Goal: Communication & Community: Answer question/provide support

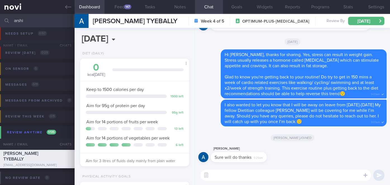
select select "8"
click at [49, 14] on input "arshi" at bounding box center [195, 20] width 390 height 13
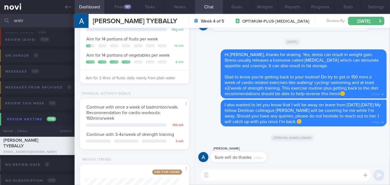
scroll to position [136, 0]
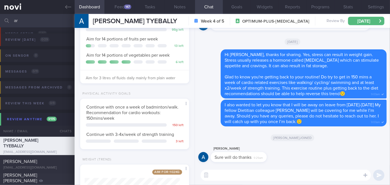
type input "a"
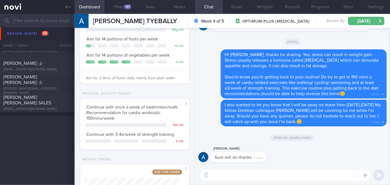
scroll to position [2043, 0]
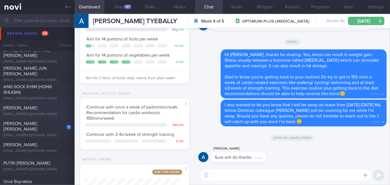
click at [51, 119] on div "[PERSON_NAME] [EMAIL_ADDRESS][DOMAIN_NAME] [DATE] [DATE] OPTIMUM-PLUS-[MEDICAL_…" at bounding box center [195, 111] width 390 height 18
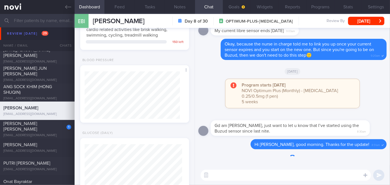
scroll to position [55, 95]
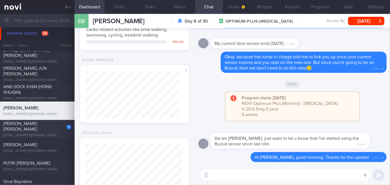
click at [55, 130] on div "[PERSON_NAME] [PERSON_NAME]" at bounding box center [36, 126] width 66 height 11
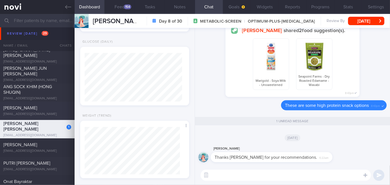
scroll to position [49, 97]
click at [233, 175] on textarea at bounding box center [285, 175] width 170 height 11
type textarea "You're most welcome, [PERSON_NAME]!"
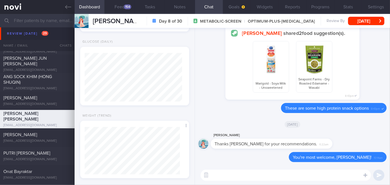
scroll to position [2068, 0]
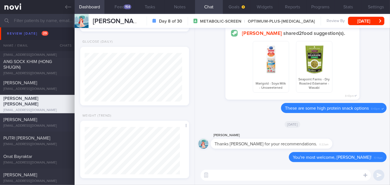
click at [27, 122] on div "[PERSON_NAME]" at bounding box center [36, 120] width 66 height 6
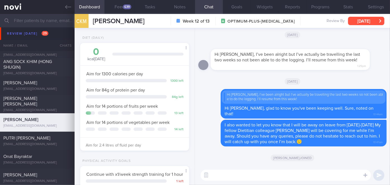
click at [359, 23] on button "[DATE]" at bounding box center [366, 21] width 36 height 8
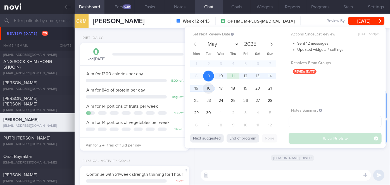
click at [210, 89] on span "16" at bounding box center [208, 88] width 11 height 11
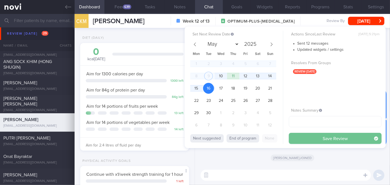
click at [315, 140] on button "Save Review" at bounding box center [335, 138] width 93 height 11
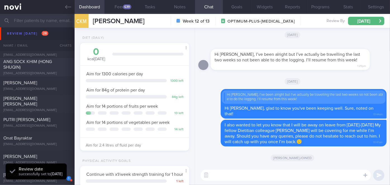
click at [27, 67] on div "ANG SOCK KHIM (HONG SHUQIN)" at bounding box center [36, 64] width 66 height 11
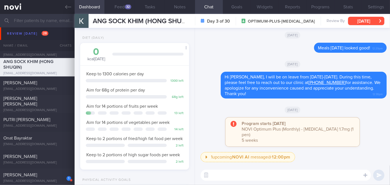
click at [370, 18] on button "[DATE]" at bounding box center [366, 21] width 36 height 8
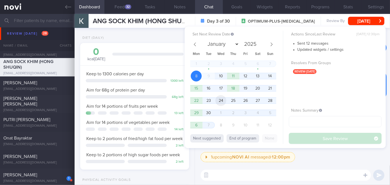
click at [226, 101] on span "24" at bounding box center [220, 100] width 11 height 11
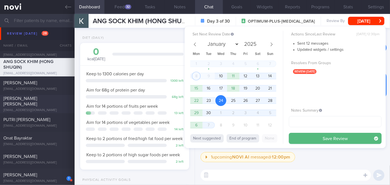
click at [301, 138] on button "Save Review" at bounding box center [335, 138] width 93 height 11
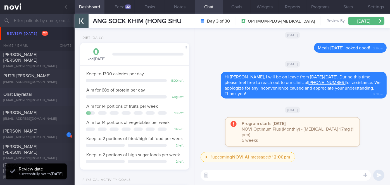
click at [47, 90] on div "Onat Bayraktar [EMAIL_ADDRESS][DOMAIN_NAME] [DATE] [DATE]" at bounding box center [195, 97] width 390 height 18
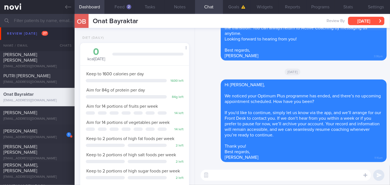
click at [356, 20] on button "[DATE]" at bounding box center [366, 21] width 36 height 8
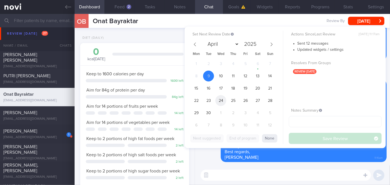
click at [217, 100] on span "24" at bounding box center [220, 100] width 11 height 11
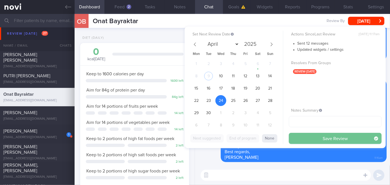
click at [307, 140] on button "Save Review" at bounding box center [335, 138] width 93 height 11
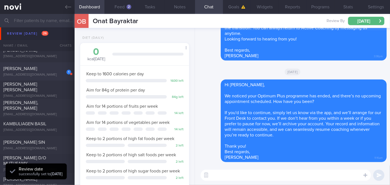
scroll to position [2170, 0]
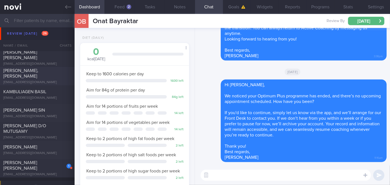
click at [29, 72] on span "[PERSON_NAME], [PERSON_NAME]" at bounding box center [20, 73] width 35 height 10
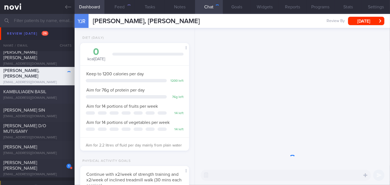
scroll to position [47, 95]
click at [42, 92] on span "KAMBULIAGEN BASIL" at bounding box center [24, 92] width 43 height 4
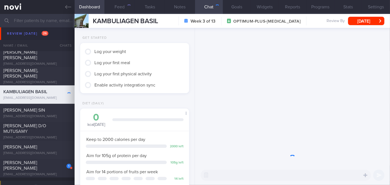
scroll to position [55, 95]
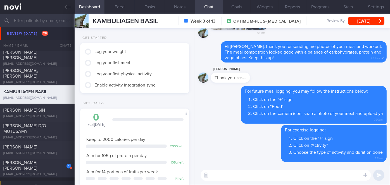
click at [252, 176] on textarea at bounding box center [285, 175] width 170 height 11
type textarea "H"
click at [56, 125] on div "[PERSON_NAME] D/O MUTUSAMY [EMAIL_ADDRESS][DOMAIN_NAME] [DATE] [DATE] OPTIMUM-P…" at bounding box center [195, 131] width 390 height 18
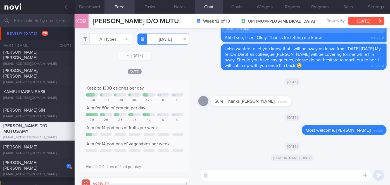
click at [367, 20] on button "[DATE]" at bounding box center [366, 21] width 36 height 8
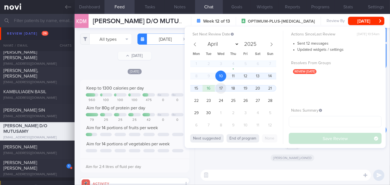
click at [219, 88] on span "17" at bounding box center [220, 88] width 11 height 11
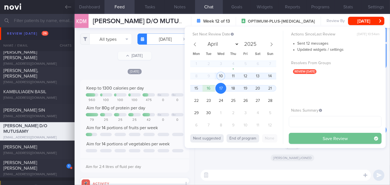
click at [303, 137] on button "Save Review" at bounding box center [335, 138] width 93 height 11
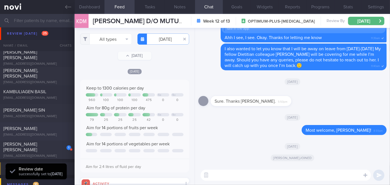
scroll to position [2221, 0]
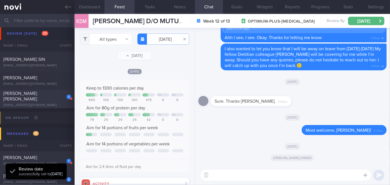
click at [62, 99] on div "1" at bounding box center [65, 95] width 12 height 9
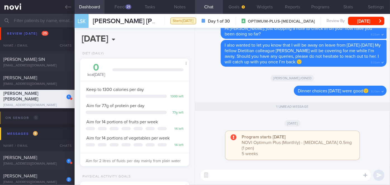
scroll to position [49, 97]
click at [358, 20] on button "[DATE]" at bounding box center [366, 21] width 36 height 8
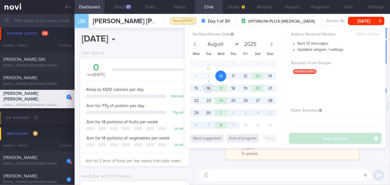
click at [209, 90] on span "16" at bounding box center [208, 88] width 11 height 11
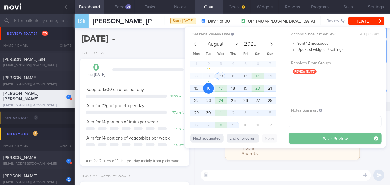
click at [294, 136] on button "Save Review" at bounding box center [335, 138] width 93 height 11
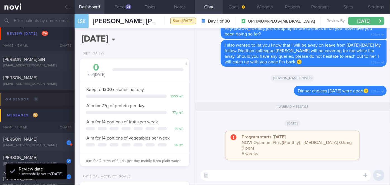
click at [44, 142] on div "[PERSON_NAME]" at bounding box center [36, 140] width 66 height 6
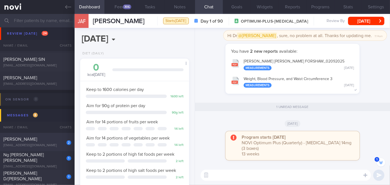
click at [46, 141] on div "[PERSON_NAME]" at bounding box center [36, 140] width 66 height 6
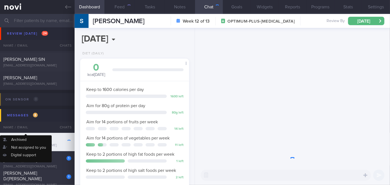
scroll to position [55, 95]
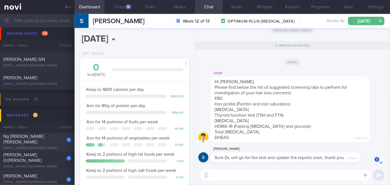
click at [47, 142] on div "Ng [PERSON_NAME] [PERSON_NAME]" at bounding box center [36, 139] width 66 height 11
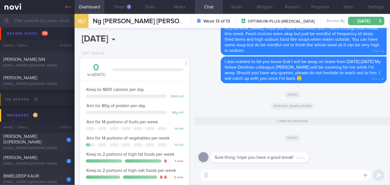
click at [226, 178] on textarea at bounding box center [285, 175] width 170 height 11
type textarea "Thanks [PERSON_NAME]!"
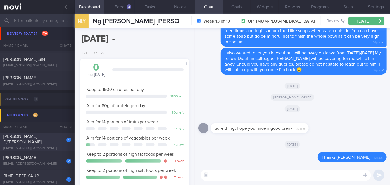
click at [54, 139] on div "[PERSON_NAME] D/[PERSON_NAME]" at bounding box center [36, 139] width 66 height 11
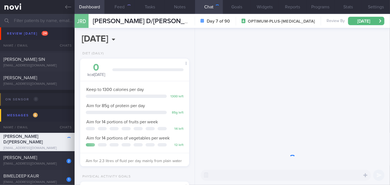
scroll to position [55, 95]
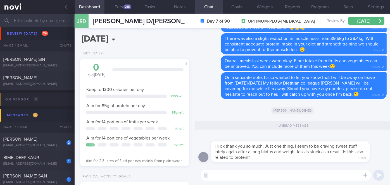
click at [278, 173] on textarea at bounding box center [285, 175] width 170 height 11
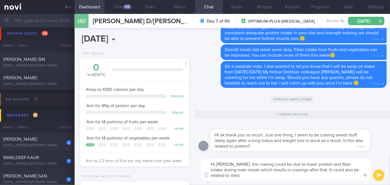
scroll to position [0, 0]
click at [254, 164] on textarea "Hi [PERSON_NAME], the craving could be due to lower protein and fiber intake du…" at bounding box center [285, 170] width 170 height 22
type textarea "Hi [PERSON_NAME], the cravings could be due to lower protein and fiber intake d…"
click at [382, 176] on button "submit" at bounding box center [378, 175] width 11 height 11
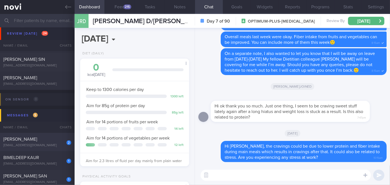
click at [54, 142] on div "[PERSON_NAME]" at bounding box center [36, 140] width 66 height 6
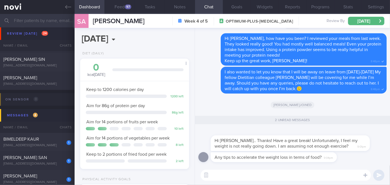
click at [248, 170] on textarea at bounding box center [285, 175] width 170 height 11
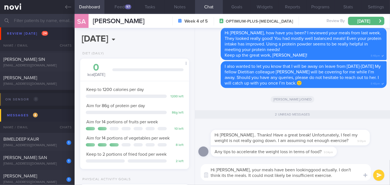
click at [292, 168] on textarea "Hi [PERSON_NAME], your meals have been lookinggood actually. I don't think its …" at bounding box center [285, 172] width 170 height 17
click at [310, 175] on textarea "Hi [PERSON_NAME], your meals have been looking good actually. I don't think its…" at bounding box center [285, 172] width 170 height 17
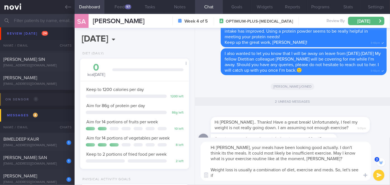
scroll to position [-15, 0]
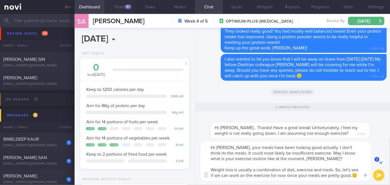
type textarea "Hi [PERSON_NAME], your meals have been looking good actually. I don't think its…"
click at [126, 7] on div "97" at bounding box center [128, 6] width 6 height 5
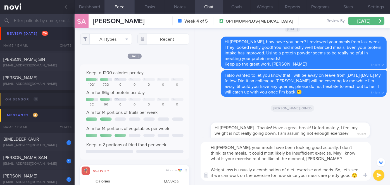
scroll to position [24, 98]
click at [381, 175] on button "submit" at bounding box center [378, 175] width 11 height 11
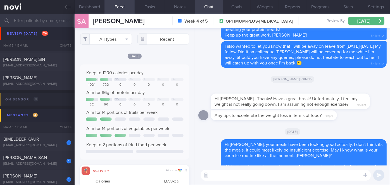
scroll to position [0, 0]
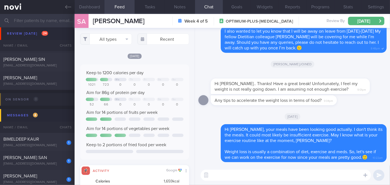
click at [92, 4] on button "Dashboard" at bounding box center [90, 7] width 30 height 14
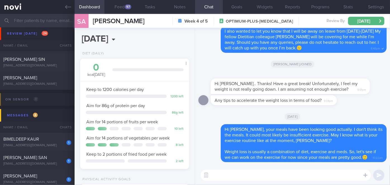
scroll to position [246, 0]
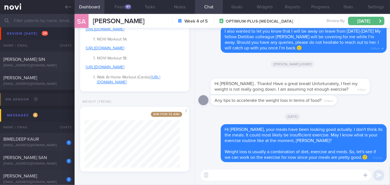
click at [228, 172] on textarea at bounding box center [285, 175] width 170 height 11
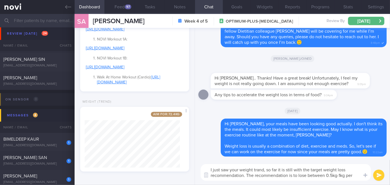
scroll to position [0, 0]
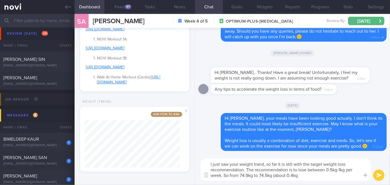
type textarea "I just saw your weight trand, so far it is still with the target weight loss re…"
click at [302, 165] on textarea "I just saw your weight trand, so far it is still with the target weight loss re…" at bounding box center [285, 170] width 170 height 22
drag, startPoint x: 303, startPoint y: 176, endPoint x: 205, endPoint y: 165, distance: 98.3
click at [205, 165] on textarea "I just saw your weight trand, so far it is still with the target weight loss re…" at bounding box center [285, 170] width 170 height 22
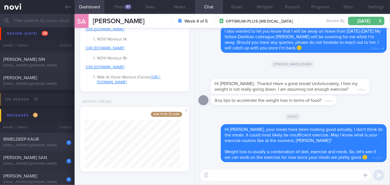
click at [44, 144] on div "[EMAIL_ADDRESS][DOMAIN_NAME]" at bounding box center [37, 145] width 68 height 4
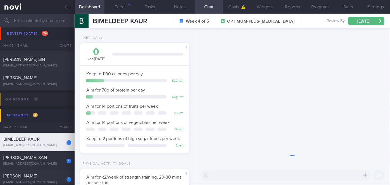
scroll to position [55, 95]
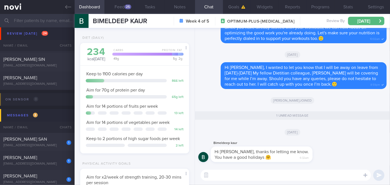
click at [236, 176] on textarea at bounding box center [285, 175] width 170 height 11
type textarea "Thank you, Bimel!"
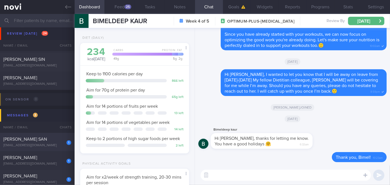
click at [57, 141] on div "[PERSON_NAME] SAN" at bounding box center [36, 140] width 66 height 6
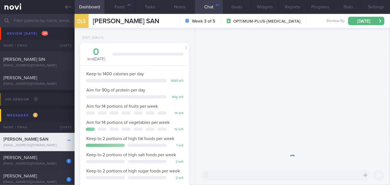
scroll to position [55, 95]
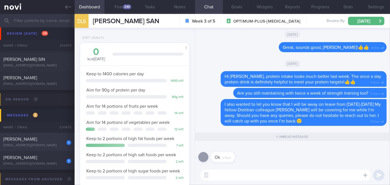
click at [56, 139] on div "[PERSON_NAME]" at bounding box center [36, 140] width 66 height 6
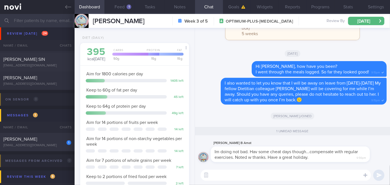
click at [282, 177] on textarea at bounding box center [285, 175] width 170 height 11
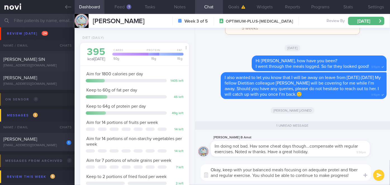
click at [340, 171] on textarea "Okay, keep with your balanced meals focusing on adequate protei and fiber and r…" at bounding box center [285, 172] width 170 height 17
click at [234, 169] on textarea "Okay, keep with your balanced meals focusing on adequate protein and fiber and …" at bounding box center [285, 172] width 170 height 17
type textarea "Okay, keep up with your balanced meals focusing on adequate protein and fiber a…"
click at [379, 173] on button "submit" at bounding box center [378, 175] width 11 height 11
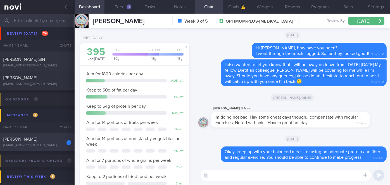
click at [60, 141] on div "1" at bounding box center [65, 141] width 12 height 9
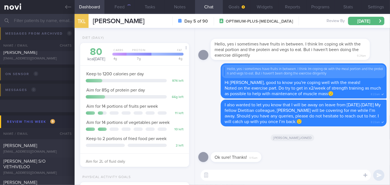
scroll to position [2323, 0]
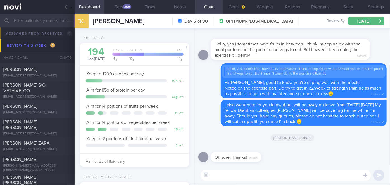
click at [26, 104] on div "[PERSON_NAME]" at bounding box center [36, 107] width 66 height 6
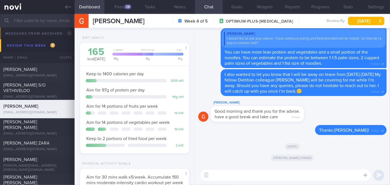
scroll to position [2398, 0]
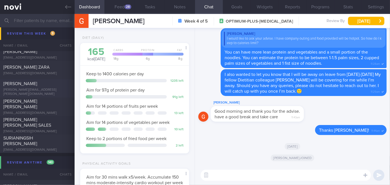
click at [44, 87] on div "[PERSON_NAME]" at bounding box center [36, 84] width 66 height 6
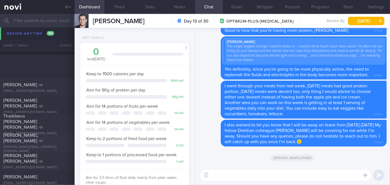
scroll to position [2652, 0]
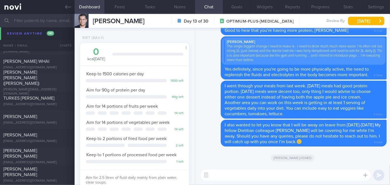
click at [231, 173] on textarea at bounding box center [285, 175] width 170 height 11
type textarea "Hi [PERSON_NAME], how have you been keeping?"
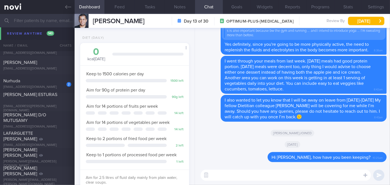
scroll to position [3272, 0]
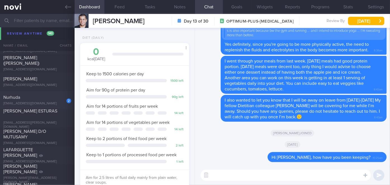
click at [55, 97] on div "Nurhuda" at bounding box center [36, 98] width 66 height 6
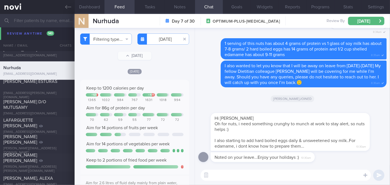
scroll to position [3243, 0]
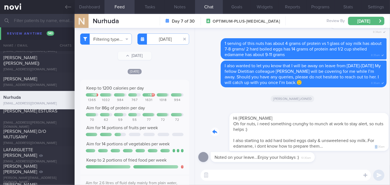
drag, startPoint x: 323, startPoint y: 148, endPoint x: 355, endPoint y: 145, distance: 31.6
click at [355, 145] on div "Hi [PERSON_NAME] for nuts, i need something crunghy to munch at work to stay al…" at bounding box center [298, 128] width 176 height 45
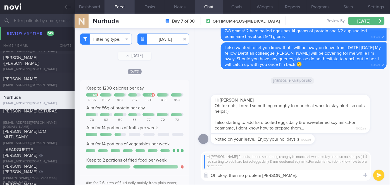
type textarea "Oh okay, then no problem [PERSON_NAME]."
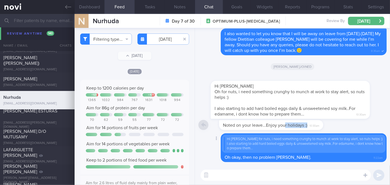
drag, startPoint x: 277, startPoint y: 129, endPoint x: 331, endPoint y: 133, distance: 54.0
click at [331, 133] on div "Noted on your leave...Enjoy your holidays :) 10:30am" at bounding box center [292, 126] width 188 height 13
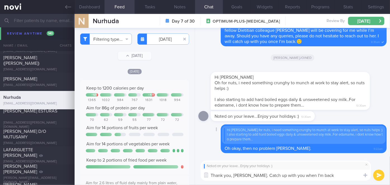
type textarea "Thank you, [PERSON_NAME]. Catch up with you when I'm back!"
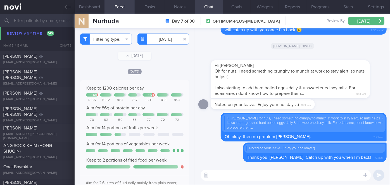
scroll to position [4309, 0]
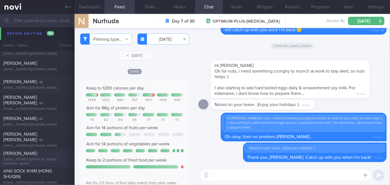
click at [56, 155] on div "[PERSON_NAME]" at bounding box center [36, 154] width 66 height 6
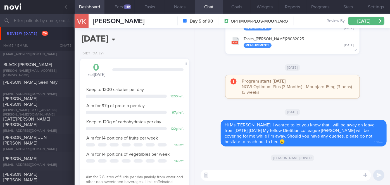
scroll to position [1999, 0]
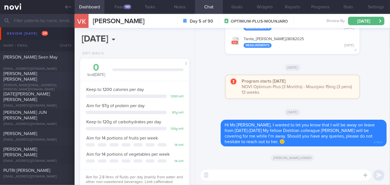
click at [53, 78] on div "[PERSON_NAME] [PERSON_NAME]" at bounding box center [36, 76] width 66 height 11
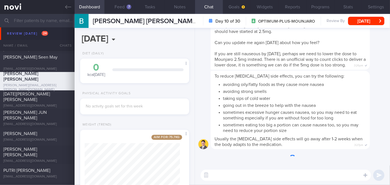
scroll to position [55, 95]
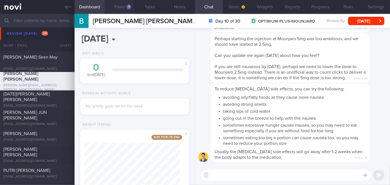
click at [118, 5] on button "Feed 7" at bounding box center [119, 7] width 30 height 14
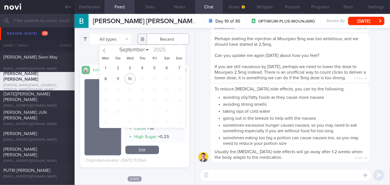
click at [157, 36] on input "text" at bounding box center [163, 38] width 52 height 11
click at [154, 68] on span "5" at bounding box center [154, 68] width 11 height 11
type input "[DATE]"
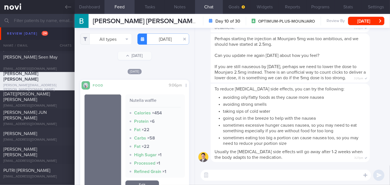
click at [235, 172] on textarea at bounding box center [285, 175] width 170 height 11
type textarea "Hi [PERSON_NAME], how have you been keeping so far?"
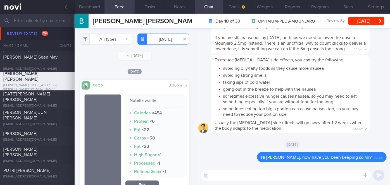
click at [35, 25] on input "text" at bounding box center [195, 20] width 390 height 13
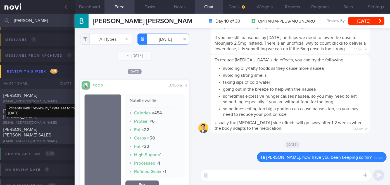
scroll to position [28, 0]
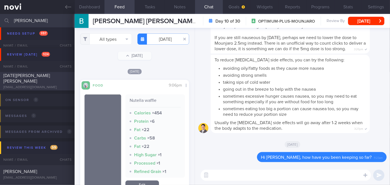
type input "[PERSON_NAME]"
click at [61, 83] on div "[DATE][PERSON_NAME] [PERSON_NAME]" at bounding box center [36, 78] width 66 height 11
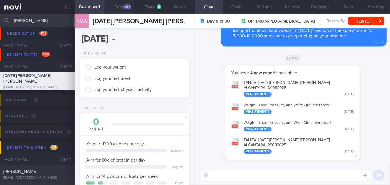
click at [122, 6] on button "Feed 477" at bounding box center [119, 7] width 30 height 14
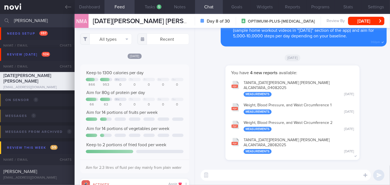
scroll to position [24, 98]
click at [161, 38] on input "text" at bounding box center [163, 38] width 52 height 11
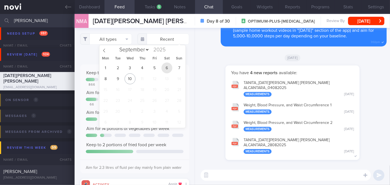
click at [167, 65] on span "6" at bounding box center [166, 68] width 11 height 11
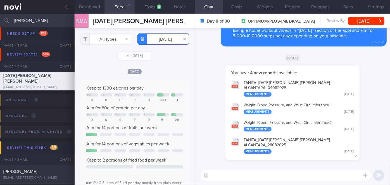
scroll to position [24, 98]
click at [150, 42] on input "[DATE]" at bounding box center [163, 38] width 52 height 11
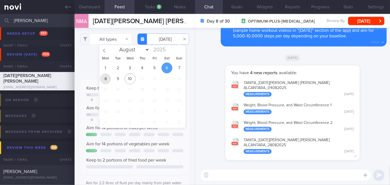
click at [106, 77] on span "8" at bounding box center [105, 78] width 11 height 11
type input "[DATE]"
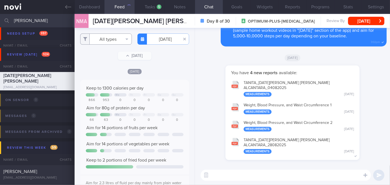
click at [106, 40] on button "All types" at bounding box center [106, 38] width 52 height 11
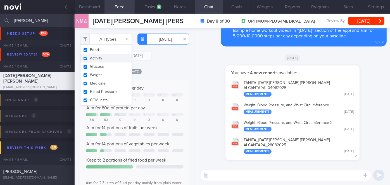
click at [100, 59] on button "Activity" at bounding box center [105, 58] width 51 height 8
checkbox input "false"
click at [157, 68] on div "[DATE]" at bounding box center [134, 71] width 109 height 6
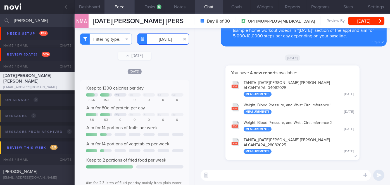
click at [167, 40] on input "[DATE]" at bounding box center [163, 38] width 52 height 11
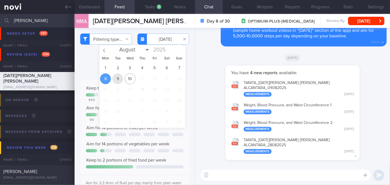
click at [121, 78] on span "9" at bounding box center [117, 78] width 11 height 11
type input "[DATE]"
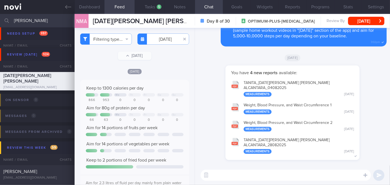
click at [247, 177] on textarea at bounding box center [285, 175] width 170 height 11
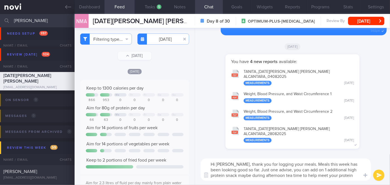
type textarea "Hi [PERSON_NAME], thank you for logging your meals. Meals this week has been lo…"
click at [375, 176] on button "submit" at bounding box center [378, 175] width 11 height 11
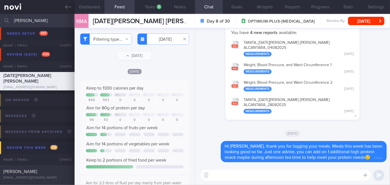
click at [234, 179] on textarea at bounding box center [285, 175] width 170 height 11
paste textarea "I also wanted to let you know that I will be away on leave from [DATE]-[DATE] M…"
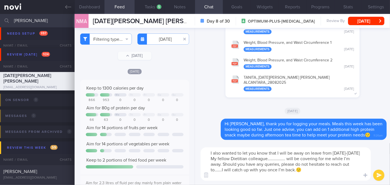
drag, startPoint x: 307, startPoint y: 159, endPoint x: 291, endPoint y: 158, distance: 15.1
click at [291, 158] on textarea "I also wanted to let you know that I will be away on leave from [DATE]-[DATE] M…" at bounding box center [285, 163] width 170 height 33
click at [221, 171] on textarea "I also wanted to let you know that I will be away on leave from [DATE]-[DATE] M…" at bounding box center [285, 163] width 170 height 33
type textarea "I also wanted to let you know that I will be away on leave from [DATE]-[DATE] M…"
click at [378, 177] on button "submit" at bounding box center [378, 175] width 11 height 11
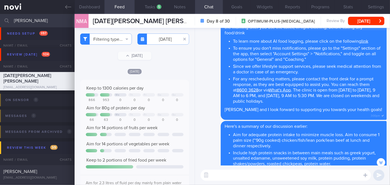
scroll to position [-126, 0]
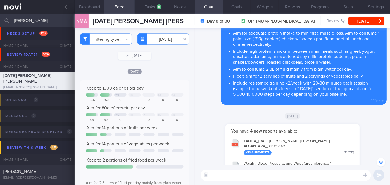
click at [36, 20] on input "[PERSON_NAME]" at bounding box center [195, 20] width 390 height 13
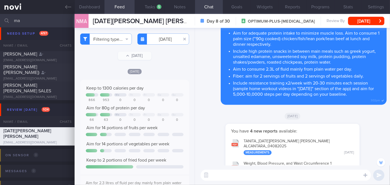
type input "m"
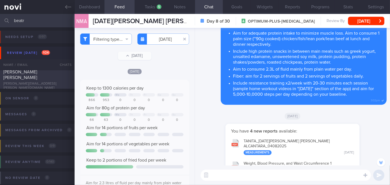
type input "beatr"
click at [57, 79] on div "[PERSON_NAME] [PERSON_NAME]" at bounding box center [36, 74] width 66 height 11
checkbox input "true"
type input "[DATE]"
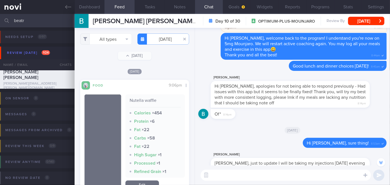
scroll to position [-507, 0]
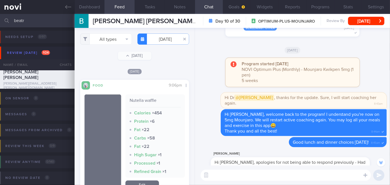
click at [36, 22] on input "beatr" at bounding box center [195, 20] width 390 height 13
type input "b"
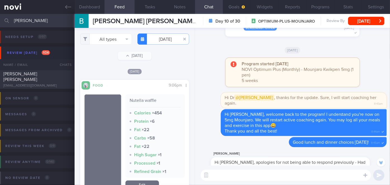
click at [53, 18] on input "[PERSON_NAME]" at bounding box center [195, 20] width 390 height 13
type input "v"
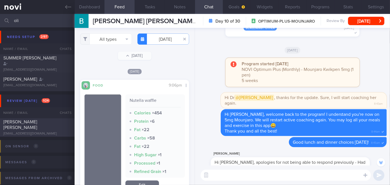
type input "oli"
click at [59, 128] on div "[PERSON_NAME] [PERSON_NAME]" at bounding box center [36, 124] width 66 height 11
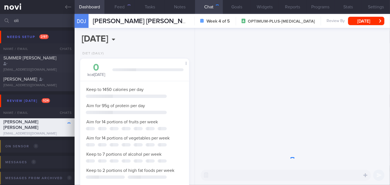
scroll to position [55, 95]
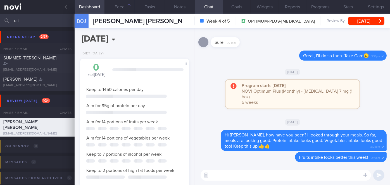
click at [268, 172] on textarea at bounding box center [285, 175] width 170 height 11
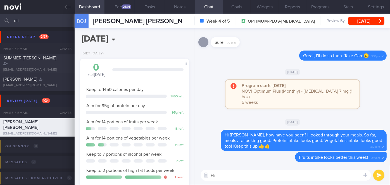
click at [222, 176] on textarea "Hi" at bounding box center [285, 175] width 170 height 11
paste textarea "Hi, I will be on leave from [insert date] to [insert date]. During this time, p…"
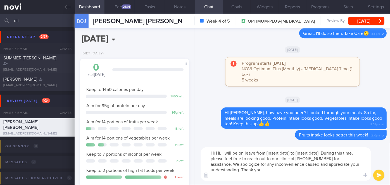
click at [220, 153] on textarea "Hi Hi, I will be on leave from [insert date] to [insert date]. During this time…" at bounding box center [285, 163] width 170 height 33
click at [232, 154] on textarea "Hi [PERSON_NAME], I will be on leave from [insert date] to [insert date]. Durin…" at bounding box center [285, 163] width 170 height 33
drag, startPoint x: 234, startPoint y: 159, endPoint x: 332, endPoint y: 150, distance: 97.9
click at [332, 150] on textarea "Hi [PERSON_NAME], I wanted to let you know that I will be on leave from [insert…" at bounding box center [285, 163] width 170 height 33
click at [306, 171] on textarea "Hi [PERSON_NAME], I wanted to let you know that I will be on leave from [DATE]-…" at bounding box center [285, 163] width 170 height 33
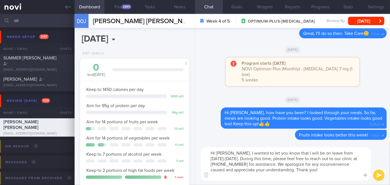
click at [273, 171] on textarea "Hi [PERSON_NAME], I wanted to let you know that I will be on leave from [DATE]-…" at bounding box center [285, 163] width 170 height 33
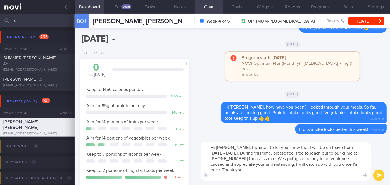
type textarea "Hi [PERSON_NAME], I wanted to let you know that I will be on leave from [DATE]-…"
click at [375, 176] on button "submit" at bounding box center [378, 175] width 11 height 11
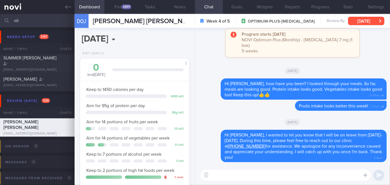
click at [356, 20] on button "[DATE]" at bounding box center [366, 21] width 36 height 8
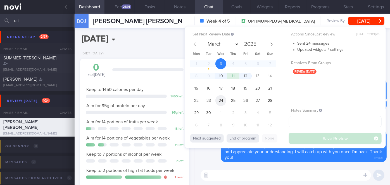
click at [221, 99] on span "24" at bounding box center [220, 100] width 11 height 11
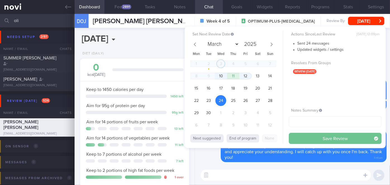
click at [296, 136] on button "Save Review" at bounding box center [335, 138] width 93 height 11
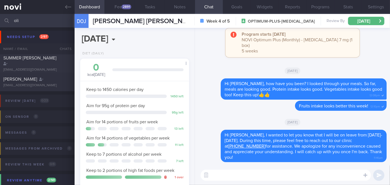
click at [39, 22] on input "oli" at bounding box center [195, 20] width 390 height 13
type input "o"
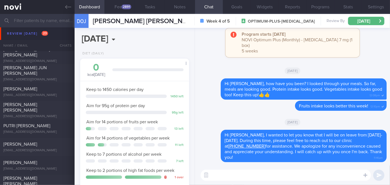
scroll to position [2055, 0]
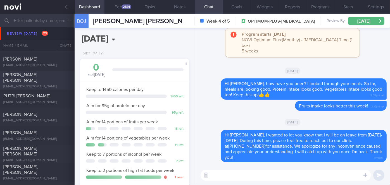
click at [32, 78] on div "[PERSON_NAME] [PERSON_NAME]" at bounding box center [36, 77] width 66 height 11
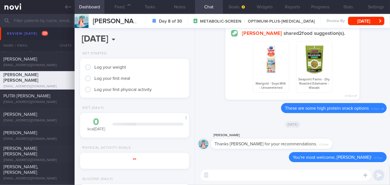
scroll to position [49, 97]
click at [233, 173] on textarea at bounding box center [285, 175] width 170 height 11
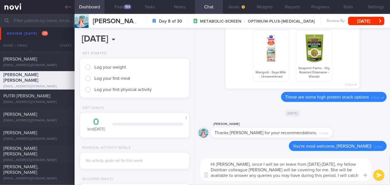
scroll to position [0, 0]
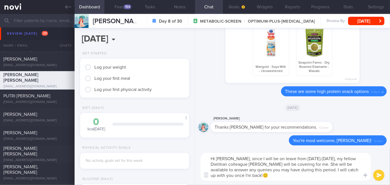
click at [233, 158] on textarea "Hi [PERSON_NAME], since I will be on leave from [DATE]-[DATE], my fellow Dietit…" at bounding box center [285, 167] width 170 height 28
type textarea "Hi [PERSON_NAME], since I will be on leave from [DATE]-[DATE], my fellow Dietit…"
click at [382, 177] on button "submit" at bounding box center [378, 175] width 11 height 11
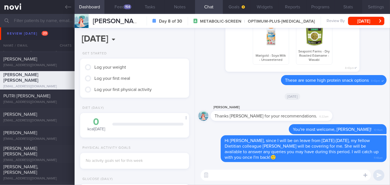
click at [375, 8] on button "Settings" at bounding box center [376, 7] width 28 height 14
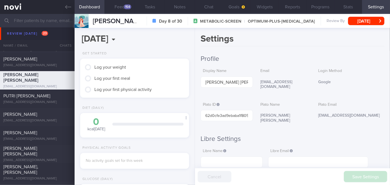
scroll to position [152, 0]
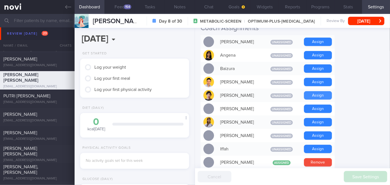
click at [316, 91] on button "Assign" at bounding box center [318, 95] width 28 height 8
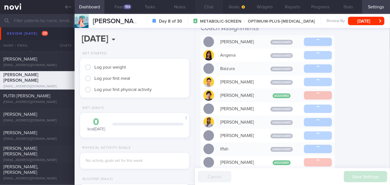
click at [212, 5] on button "Chat" at bounding box center [209, 7] width 28 height 14
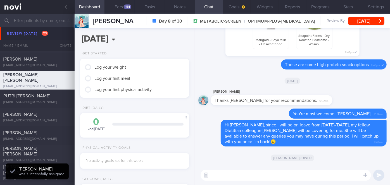
scroll to position [49, 97]
click at [360, 19] on button "[DATE]" at bounding box center [366, 21] width 36 height 8
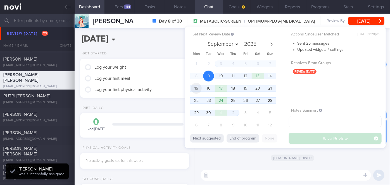
click at [198, 89] on span "15" at bounding box center [196, 88] width 11 height 11
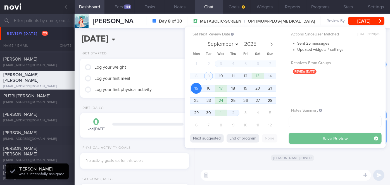
click at [302, 140] on button "Save Review" at bounding box center [335, 138] width 93 height 11
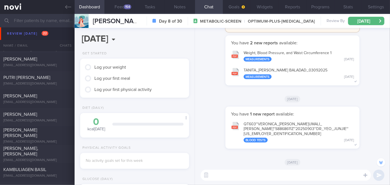
scroll to position [-559, 0]
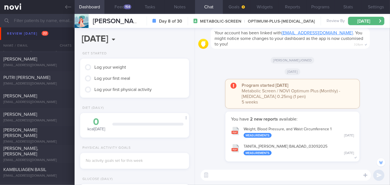
click at [39, 21] on input "text" at bounding box center [195, 20] width 390 height 13
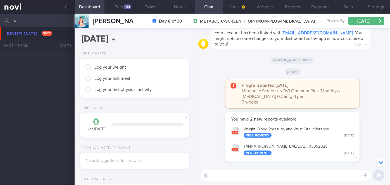
scroll to position [1300, 0]
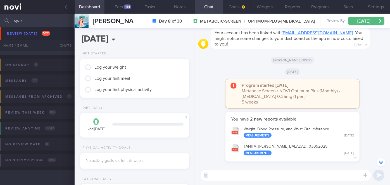
scroll to position [33, 0]
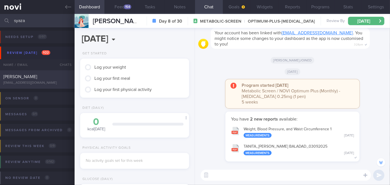
type input "syaza"
click at [59, 80] on div "[PERSON_NAME] [EMAIL_ADDRESS][DOMAIN_NAME]" at bounding box center [37, 79] width 75 height 11
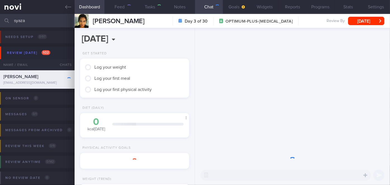
scroll to position [55, 95]
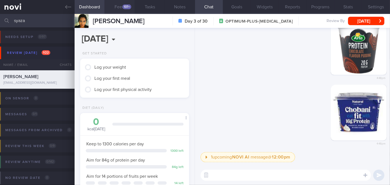
click at [125, 8] on div "137+" at bounding box center [126, 6] width 9 height 5
select select "8"
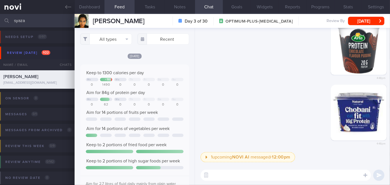
scroll to position [24, 98]
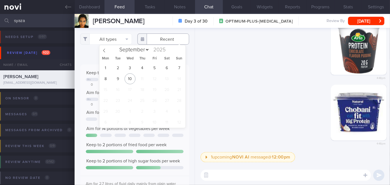
click at [162, 38] on input "text" at bounding box center [163, 38] width 52 height 11
click at [118, 78] on span "9" at bounding box center [117, 78] width 11 height 11
type input "[DATE]"
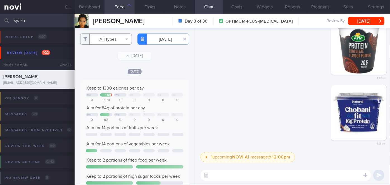
drag, startPoint x: 108, startPoint y: 40, endPoint x: 106, endPoint y: 50, distance: 10.1
click at [108, 40] on button "All types" at bounding box center [106, 38] width 52 height 11
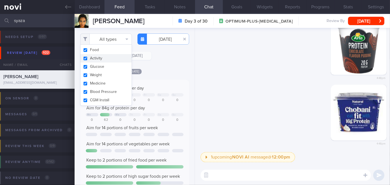
scroll to position [24, 98]
click at [106, 56] on button "Activity" at bounding box center [105, 58] width 51 height 8
click at [167, 74] on div "[DATE] Keep to 1300 calories per day Mo + 190 We Th Fr Sa Su 0 1490 0 0 0 0 0 A…" at bounding box center [134, 164] width 109 height 192
checkbox input "false"
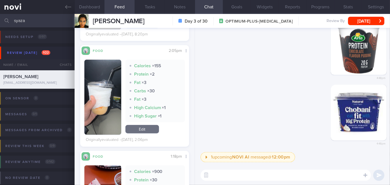
click at [105, 83] on img "button" at bounding box center [102, 97] width 37 height 75
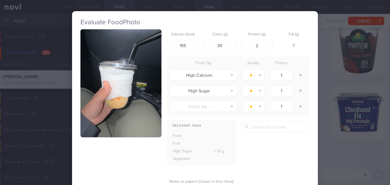
click at [327, 126] on div "Evaluate Food Photo Calories (kcal) 155 Carbs (g) 30 Protein (g) 2 Fat (g) 3 Fo…" at bounding box center [195, 92] width 390 height 185
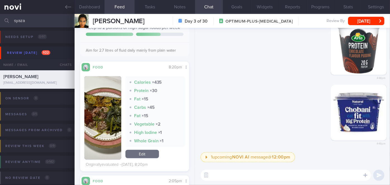
click at [114, 111] on button "button" at bounding box center [102, 117] width 37 height 83
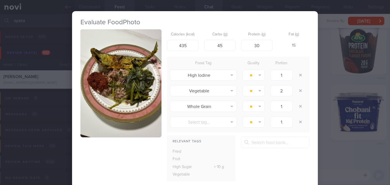
click at [331, 143] on div "Evaluate Food Photo Calories (kcal) 435 Carbs (g) 45 Protein (g) 30 Fat (g) 15 …" at bounding box center [195, 92] width 390 height 185
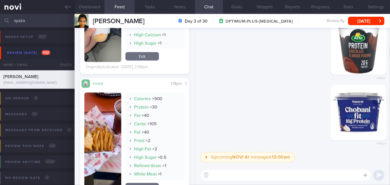
click at [103, 133] on button "button" at bounding box center [102, 143] width 37 height 100
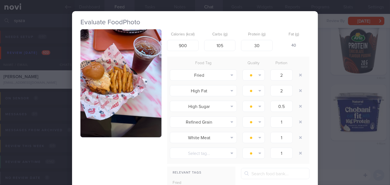
click at [326, 143] on div "Evaluate Food Photo Calories (kcal) 900 Carbs (g) 105 Protein (g) 30 Fat (g) 40…" at bounding box center [195, 92] width 390 height 185
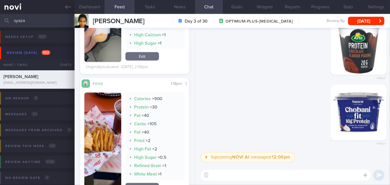
click at [266, 172] on textarea at bounding box center [285, 175] width 170 height 11
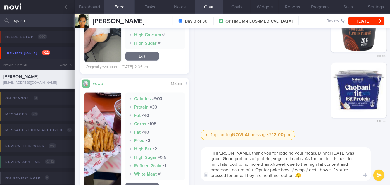
click at [357, 159] on textarea "Hi [PERSON_NAME], thank you for logging your meals. Dinner [DATE] was good. Goo…" at bounding box center [285, 163] width 170 height 33
type textarea "Hi [PERSON_NAME], thank you for logging your meals. Dinner [DATE] was good. Goo…"
click at [382, 177] on button "submit" at bounding box center [378, 175] width 11 height 11
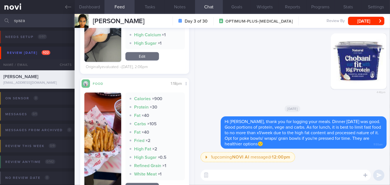
click at [215, 178] on textarea at bounding box center [285, 175] width 170 height 11
paste textarea "I also wanted to let you know that I will be away on leave from [DATE]-[DATE] M…"
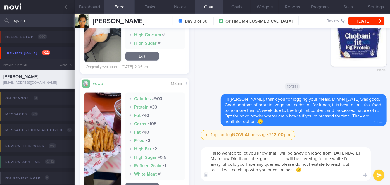
drag, startPoint x: 307, startPoint y: 159, endPoint x: 290, endPoint y: 158, distance: 16.2
click at [290, 158] on textarea "I also wanted to let you know that I will be away on leave from [DATE]-[DATE] M…" at bounding box center [285, 163] width 170 height 33
click at [229, 169] on textarea "I also wanted to let you know that I will be away on leave from [DATE]-[DATE] M…" at bounding box center [285, 163] width 170 height 33
type textarea "I also wanted to let you know that I will be away on leave from [DATE]-[DATE] M…"
click at [380, 174] on button "submit" at bounding box center [378, 175] width 11 height 11
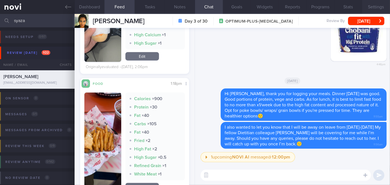
click at [380, 9] on button "Settings" at bounding box center [376, 7] width 28 height 14
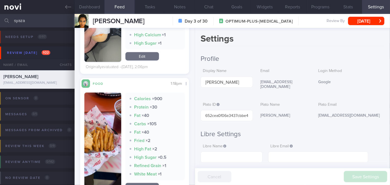
scroll to position [152, 0]
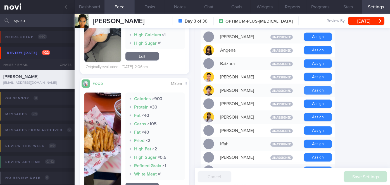
click at [313, 86] on button "Assign" at bounding box center [318, 90] width 28 height 8
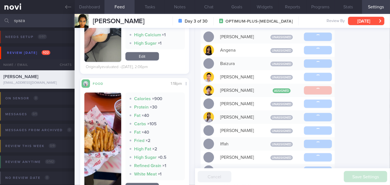
click at [365, 21] on button "[DATE]" at bounding box center [366, 21] width 36 height 8
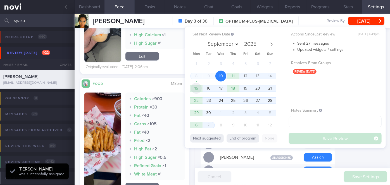
click at [197, 88] on span "15" at bounding box center [196, 88] width 11 height 11
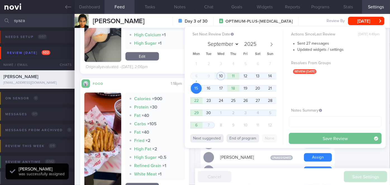
click at [318, 137] on button "Save Review" at bounding box center [335, 138] width 93 height 11
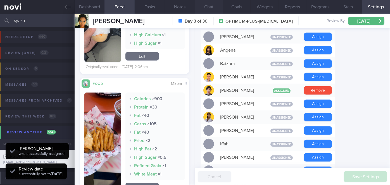
click at [204, 7] on button "Chat" at bounding box center [209, 7] width 28 height 14
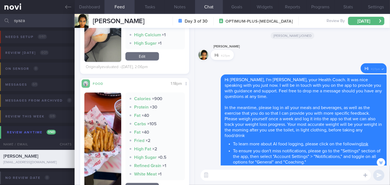
scroll to position [-559, 0]
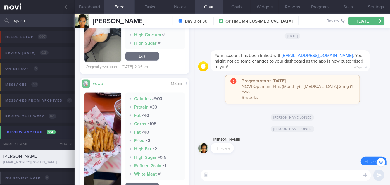
click at [48, 22] on input "syaza" at bounding box center [195, 20] width 390 height 13
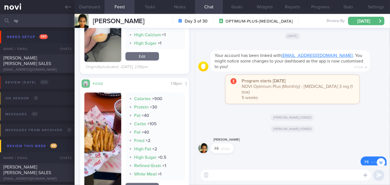
type input "s"
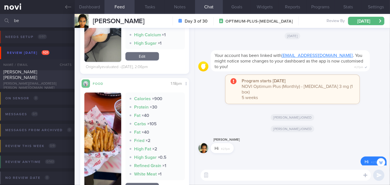
type input "b"
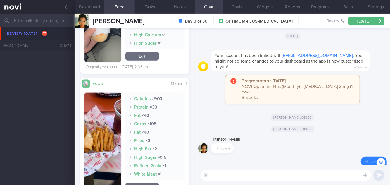
scroll to position [2208, 0]
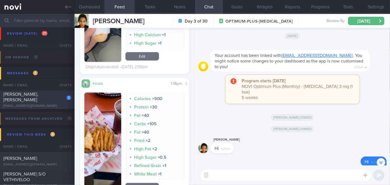
click at [54, 104] on div "[EMAIL_ADDRESS][DOMAIN_NAME]" at bounding box center [37, 106] width 68 height 4
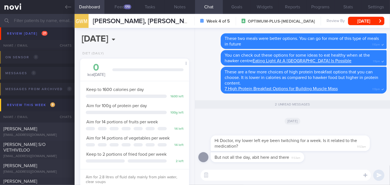
click at [240, 178] on textarea at bounding box center [285, 175] width 170 height 11
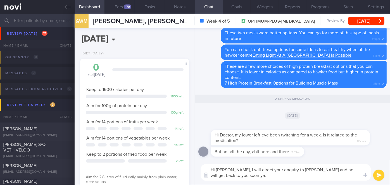
type textarea "Hi [PERSON_NAME], I will direct your enquiry to [PERSON_NAME] and he will get b…"
click at [382, 176] on button "submit" at bounding box center [378, 175] width 11 height 11
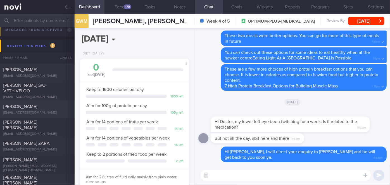
scroll to position [2258, 0]
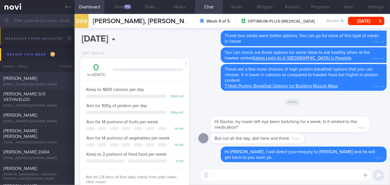
click at [45, 75] on div "[PERSON_NAME] [EMAIL_ADDRESS][DOMAIN_NAME] [DATE] [DATE]" at bounding box center [195, 81] width 390 height 18
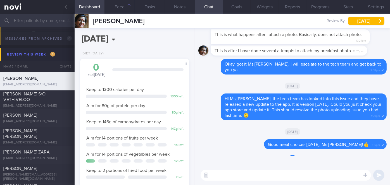
scroll to position [55, 95]
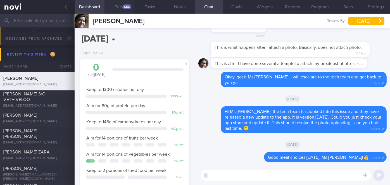
click at [121, 6] on button "Feed 686" at bounding box center [119, 7] width 30 height 14
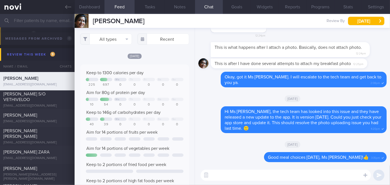
scroll to position [24, 98]
click at [157, 39] on input "text" at bounding box center [163, 38] width 52 height 11
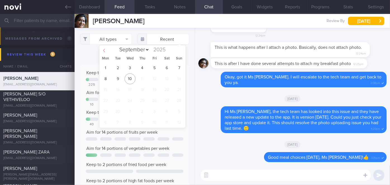
click at [105, 51] on icon at bounding box center [104, 51] width 4 height 4
select select "7"
click at [105, 111] on span "25" at bounding box center [105, 111] width 11 height 11
type input "[DATE]"
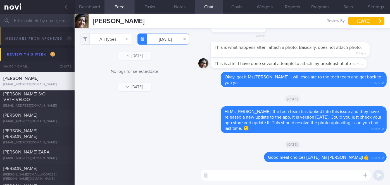
click at [252, 171] on textarea at bounding box center [285, 175] width 170 height 11
paste textarea "Hi, I will be on leave from [insert date] to [insert date]. During this time, p…"
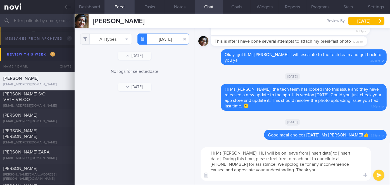
drag, startPoint x: 337, startPoint y: 153, endPoint x: 299, endPoint y: 152, distance: 38.0
click at [308, 152] on textarea "Hi Ms [PERSON_NAME], Hi, I will be on leave from [insert date] to [insert date]…" at bounding box center [285, 163] width 170 height 33
click at [339, 152] on textarea "Hi Ms [PERSON_NAME], Hi, I will be on leave from [insert date] to [insert date]…" at bounding box center [285, 163] width 170 height 33
drag, startPoint x: 337, startPoint y: 153, endPoint x: 287, endPoint y: 152, distance: 50.5
click at [287, 152] on textarea "Hi Ms [PERSON_NAME], Hi, I will be on leave from [insert date] to [insert date]…" at bounding box center [285, 163] width 170 height 33
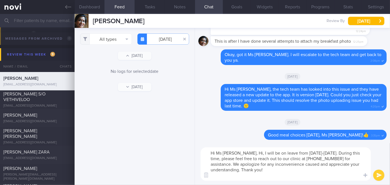
click at [243, 152] on textarea "Hi Ms [PERSON_NAME], Hi, I will be on leave from [DATE]-[DATE]. During this tim…" at bounding box center [285, 163] width 170 height 33
click at [298, 170] on textarea "Hi Ms [PERSON_NAME], I wanted to let you know that I will be on leave from [DAT…" at bounding box center [285, 163] width 170 height 33
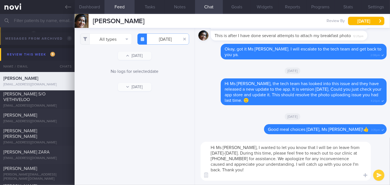
type textarea "Hi Ms [PERSON_NAME], I wanted to let you know that I will be on leave from [DAT…"
click at [381, 172] on button "submit" at bounding box center [378, 175] width 11 height 11
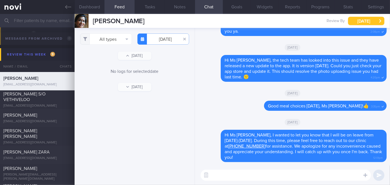
click at [367, 21] on button "[DATE]" at bounding box center [366, 21] width 36 height 8
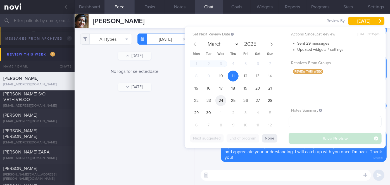
click at [219, 101] on span "24" at bounding box center [220, 100] width 11 height 11
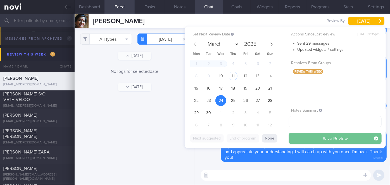
click at [310, 138] on button "Save Review" at bounding box center [335, 138] width 93 height 11
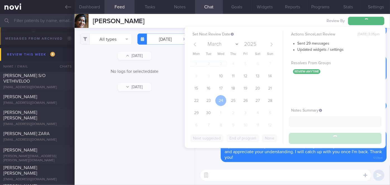
click at [27, 21] on input "text" at bounding box center [195, 20] width 390 height 13
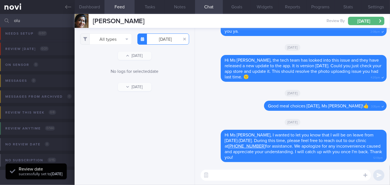
scroll to position [4, 0]
click at [174, 37] on input "[DATE]" at bounding box center [163, 38] width 52 height 11
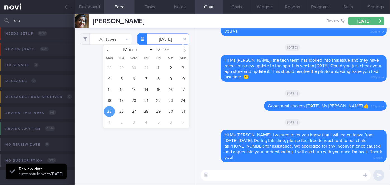
click at [36, 20] on input "olu" at bounding box center [195, 20] width 390 height 13
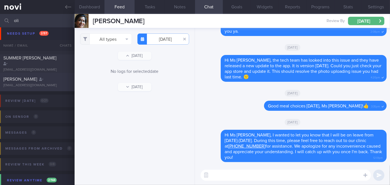
scroll to position [100, 0]
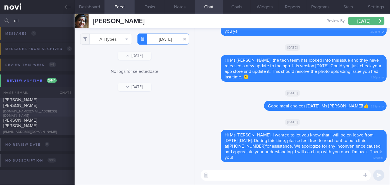
click at [61, 106] on div "[PERSON_NAME] [PERSON_NAME]" at bounding box center [36, 102] width 66 height 11
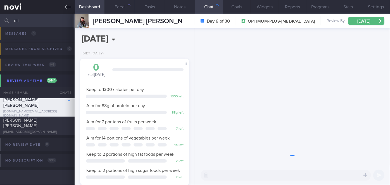
scroll to position [55, 95]
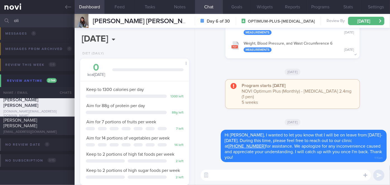
click at [21, 16] on input "oli" at bounding box center [195, 20] width 390 height 13
type input "o"
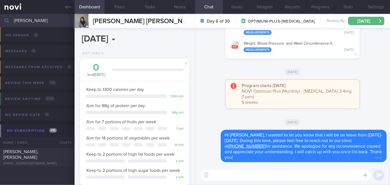
scroll to position [63, 0]
click at [63, 158] on div "[PERSON_NAME], RENA [EMAIL_ADDRESS][DOMAIN_NAME]" at bounding box center [37, 157] width 75 height 17
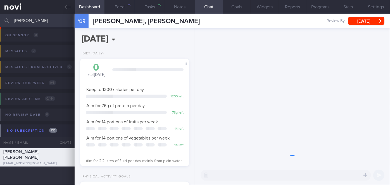
scroll to position [47, 95]
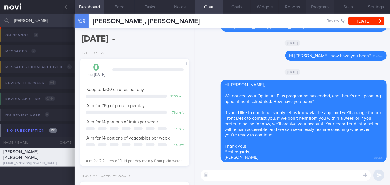
click at [311, 5] on button "Programs" at bounding box center [320, 7] width 28 height 14
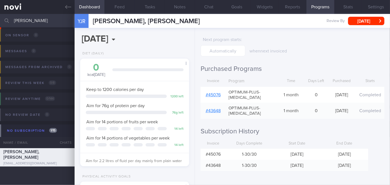
scroll to position [22, 0]
click at [204, 7] on button "Chat" at bounding box center [209, 7] width 28 height 14
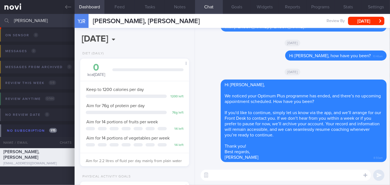
click at [43, 18] on input "[PERSON_NAME]" at bounding box center [195, 20] width 390 height 13
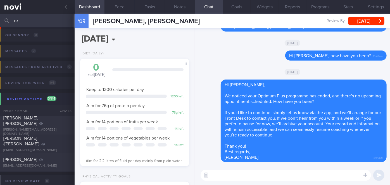
type input "r"
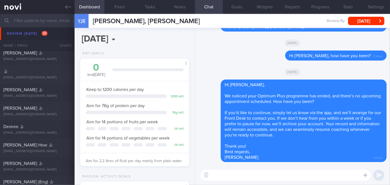
scroll to position [74, 0]
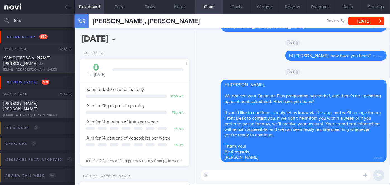
type input "iche"
click at [58, 111] on div "[PERSON_NAME] [PERSON_NAME]" at bounding box center [36, 106] width 66 height 11
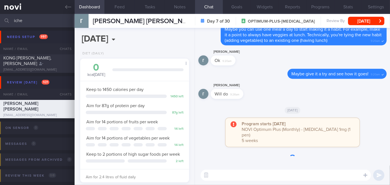
scroll to position [55, 95]
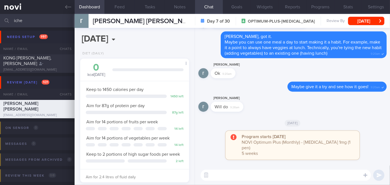
click at [232, 173] on textarea at bounding box center [285, 175] width 170 height 11
type textarea "Hi [PERSON_NAME], how have you been keeping?"
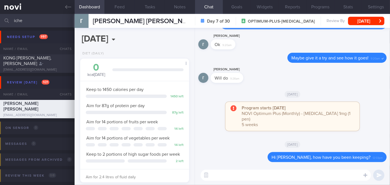
click at [226, 181] on textarea at bounding box center [285, 175] width 170 height 11
paste textarea "Hi, I will be on leave from [insert date] to [insert date]. During this time, p…"
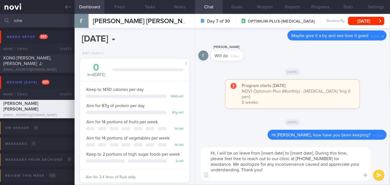
scroll to position [0, 0]
click at [216, 153] on textarea "Hi, I will be on leave from [insert date] to [insert date]. During this time, p…" at bounding box center [285, 163] width 170 height 33
drag, startPoint x: 219, startPoint y: 157, endPoint x: 312, endPoint y: 148, distance: 92.6
click at [311, 147] on textarea "I wanted to let you know that I will be on leave from [insert date] to [insert …" at bounding box center [285, 163] width 170 height 33
type textarea "I wanted to let you know that I will be on leave from 12th Spet-[DATE]. During …"
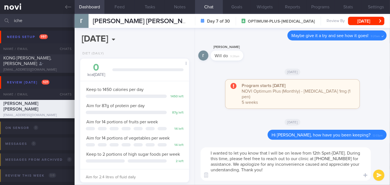
click at [380, 174] on button "submit" at bounding box center [378, 175] width 11 height 11
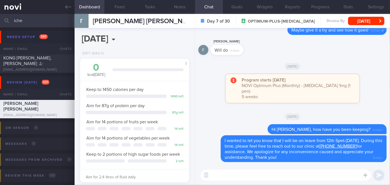
click at [29, 21] on input "iche" at bounding box center [195, 20] width 390 height 13
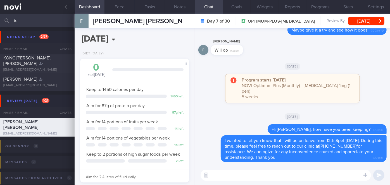
type input "i"
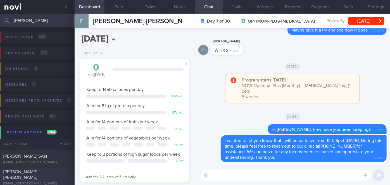
type input "[PERSON_NAME]"
click at [54, 178] on div "[PERSON_NAME] [PERSON_NAME] [EMAIL_ADDRESS][DOMAIN_NAME]" at bounding box center [37, 177] width 75 height 17
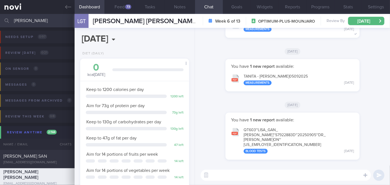
click at [240, 174] on textarea at bounding box center [285, 175] width 170 height 11
paste textarea "Hi, I will be on leave from [insert date] to [insert date]. During this time, p…"
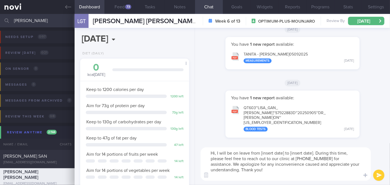
click at [216, 153] on textarea "Hi, I will be on leave from [insert date] to [insert date]. During this time, p…" at bounding box center [285, 163] width 170 height 33
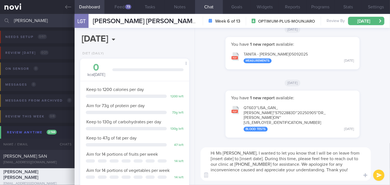
drag, startPoint x: 238, startPoint y: 157, endPoint x: 333, endPoint y: 153, distance: 94.5
click at [333, 153] on textarea "Hi Ms [PERSON_NAME], I wanted to let you know that I will be on leave from [ins…" at bounding box center [285, 163] width 170 height 33
type textarea "Hi Ms [PERSON_NAME], I wanted to let you know that I will be on leave from [DAT…"
click at [377, 175] on button "submit" at bounding box center [378, 175] width 11 height 11
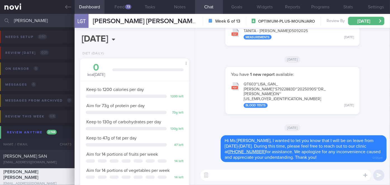
click at [29, 22] on input "[PERSON_NAME]" at bounding box center [195, 20] width 390 height 13
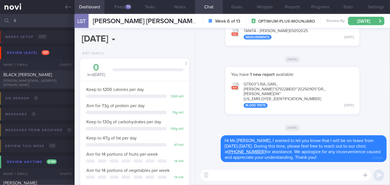
type input "l"
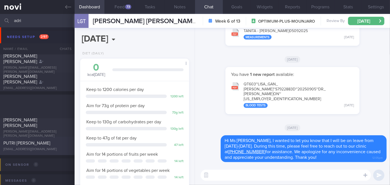
scroll to position [152, 0]
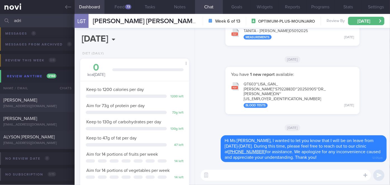
type input "adri"
click at [51, 103] on div "[PERSON_NAME]" at bounding box center [36, 100] width 66 height 6
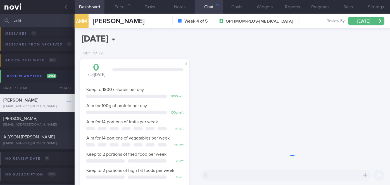
scroll to position [47, 95]
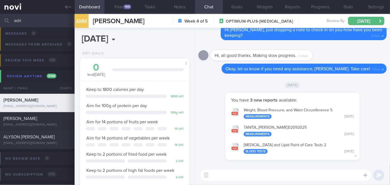
click at [253, 174] on textarea at bounding box center [285, 175] width 170 height 11
paste textarea "Hi, I will be on leave from [insert date] to [insert date]. During this time, p…"
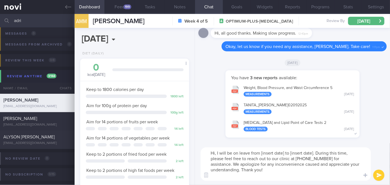
click at [215, 153] on textarea "Hi, I will be on leave from [insert date] to [insert date]. During this time, p…" at bounding box center [285, 163] width 170 height 33
type textarea "Hi I will be on leave from [insert date] to [insert date]. During this time, pl…"
drag, startPoint x: 233, startPoint y: 171, endPoint x: 208, endPoint y: 147, distance: 34.3
click at [208, 147] on div "Hi I will be on leave from [insert date] to [insert date]. During this time, pl…" at bounding box center [292, 164] width 195 height 42
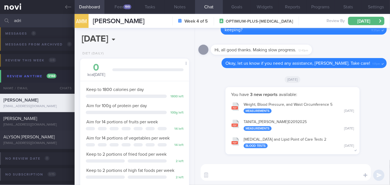
click at [212, 168] on textarea at bounding box center [285, 172] width 170 height 17
paste textarea "I also wanted to let you know that I will be away on leave from [DATE]-[DATE] M…"
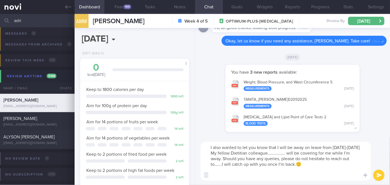
click at [212, 146] on textarea "I also wanted to let you know that I will be away on leave from [DATE]-[DATE] M…" at bounding box center [285, 161] width 170 height 39
drag, startPoint x: 317, startPoint y: 153, endPoint x: 301, endPoint y: 154, distance: 15.9
click at [301, 154] on textarea "Hi [PERSON_NAME], I wanted to let you know that I will be away on leave from [D…" at bounding box center [285, 161] width 170 height 39
click at [229, 164] on textarea "Hi [PERSON_NAME], I wanted to let you know that I will be away on leave from [D…" at bounding box center [285, 161] width 170 height 39
click at [222, 173] on textarea "Hi [PERSON_NAME], I wanted to let you know that I will be away on leave from [D…" at bounding box center [285, 161] width 170 height 39
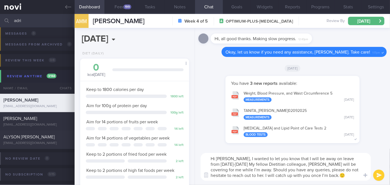
type textarea "Hi [PERSON_NAME], I wanted to let you know that I will be away on leave from [D…"
click at [382, 176] on button "submit" at bounding box center [378, 175] width 11 height 11
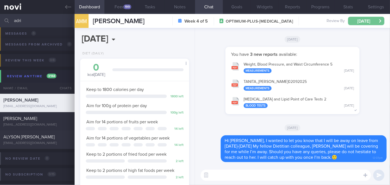
click at [363, 24] on button "[DATE]" at bounding box center [366, 21] width 36 height 8
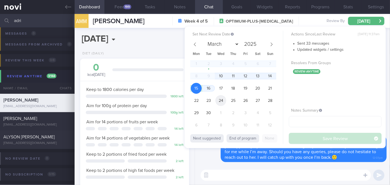
click at [224, 98] on span "24" at bounding box center [220, 100] width 11 height 11
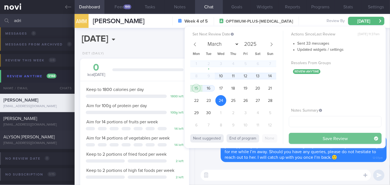
click at [315, 137] on button "Save Review" at bounding box center [335, 138] width 93 height 11
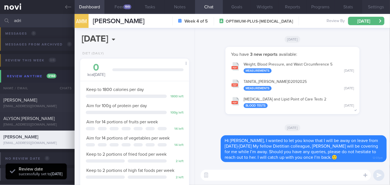
click at [382, 9] on button "Settings" at bounding box center [376, 7] width 28 height 14
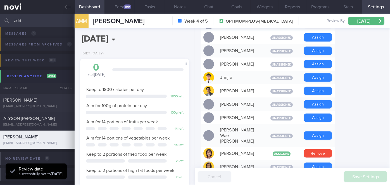
scroll to position [279, 0]
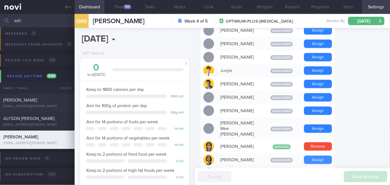
click at [318, 156] on button "Assign" at bounding box center [318, 160] width 28 height 8
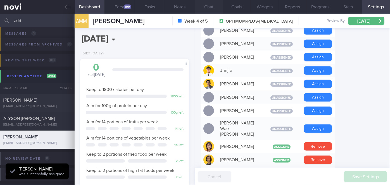
click at [208, 5] on button "Chat" at bounding box center [209, 7] width 28 height 14
